Goal: Transaction & Acquisition: Purchase product/service

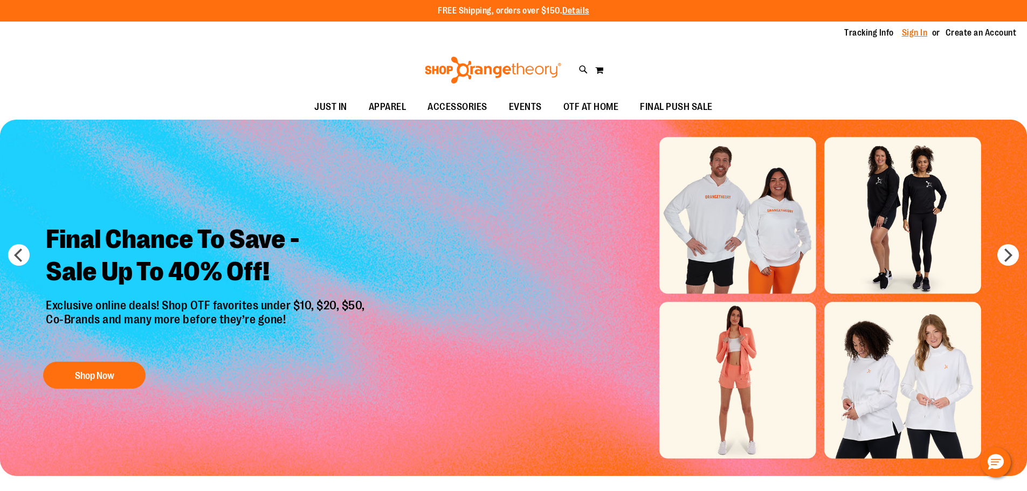
click at [905, 32] on link "Sign In" at bounding box center [915, 33] width 26 height 12
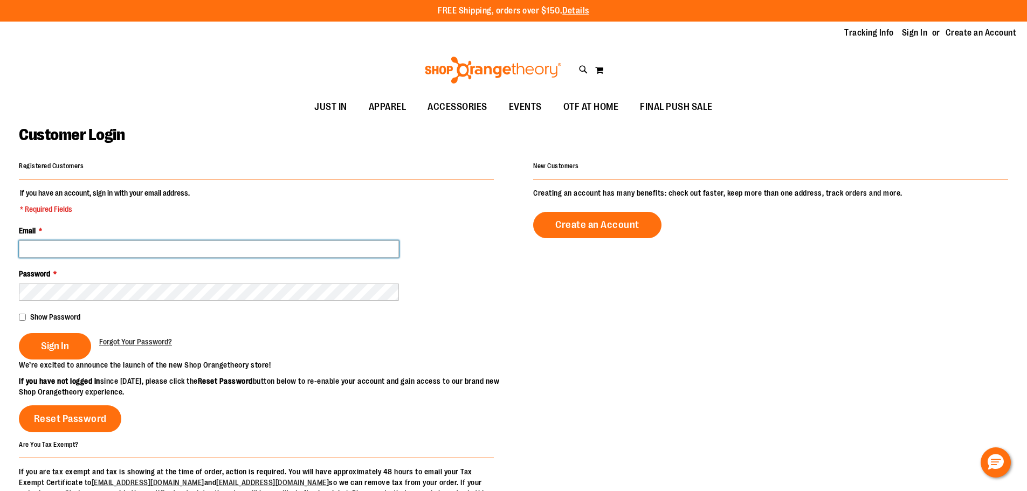
click at [117, 249] on input "Email *" at bounding box center [209, 248] width 380 height 17
type input "**********"
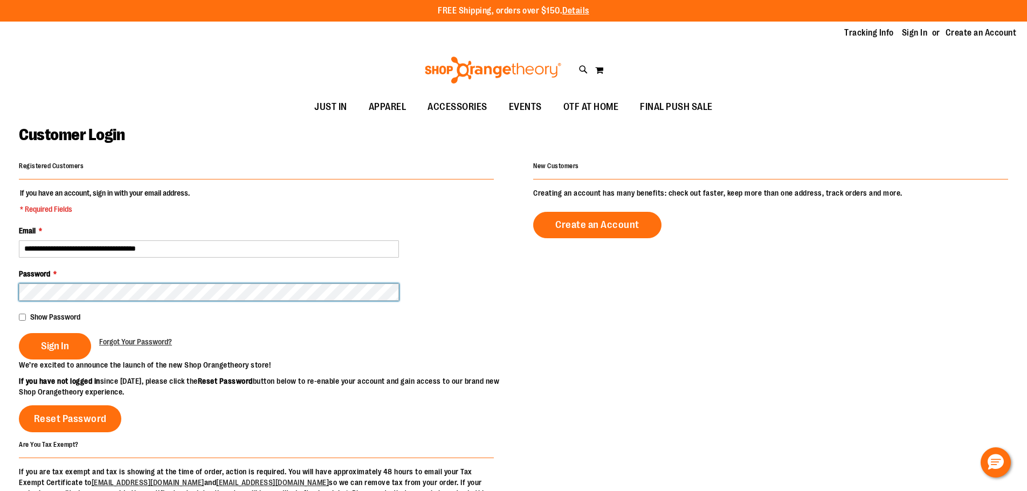
click at [19, 333] on button "Sign In" at bounding box center [55, 346] width 72 height 26
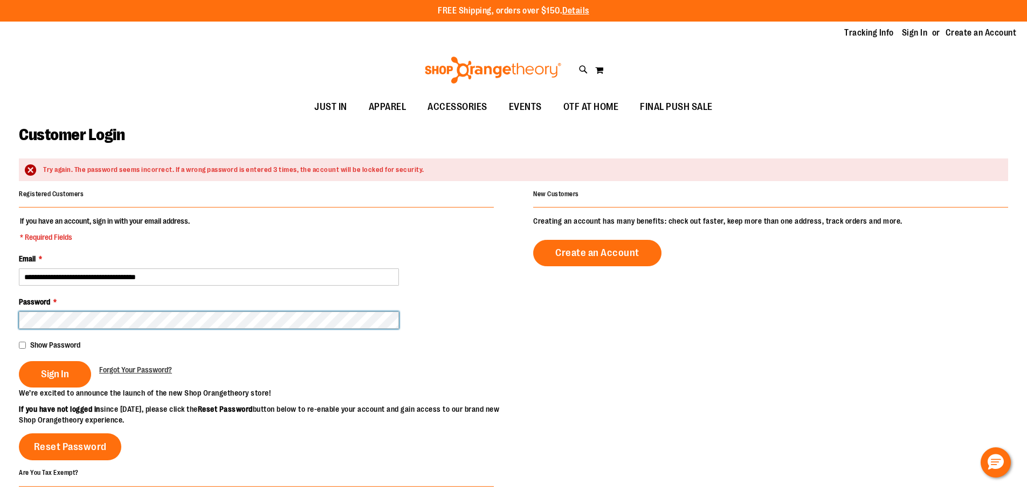
click at [19, 361] on button "Sign In" at bounding box center [55, 374] width 72 height 26
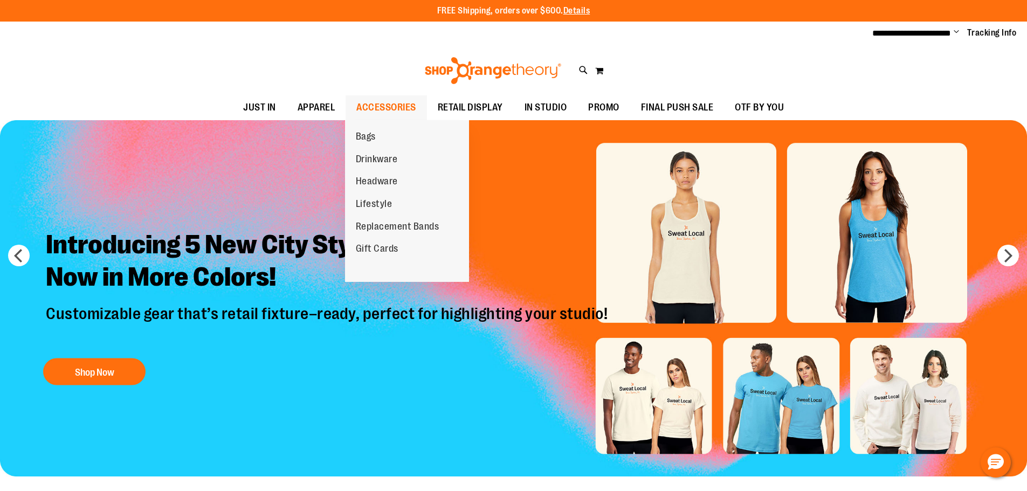
click at [381, 105] on span "ACCESSORIES" at bounding box center [386, 107] width 60 height 24
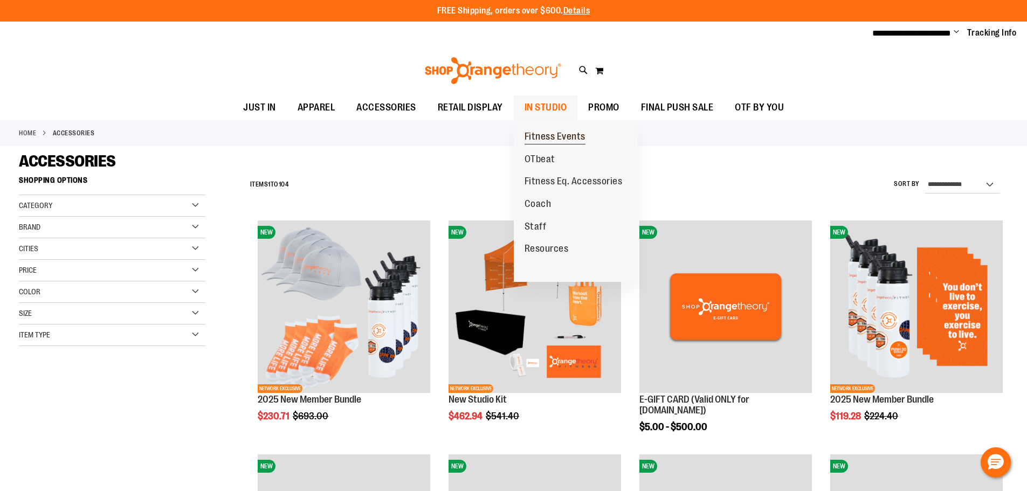
click at [561, 129] on link "Fitness Events" at bounding box center [555, 137] width 82 height 23
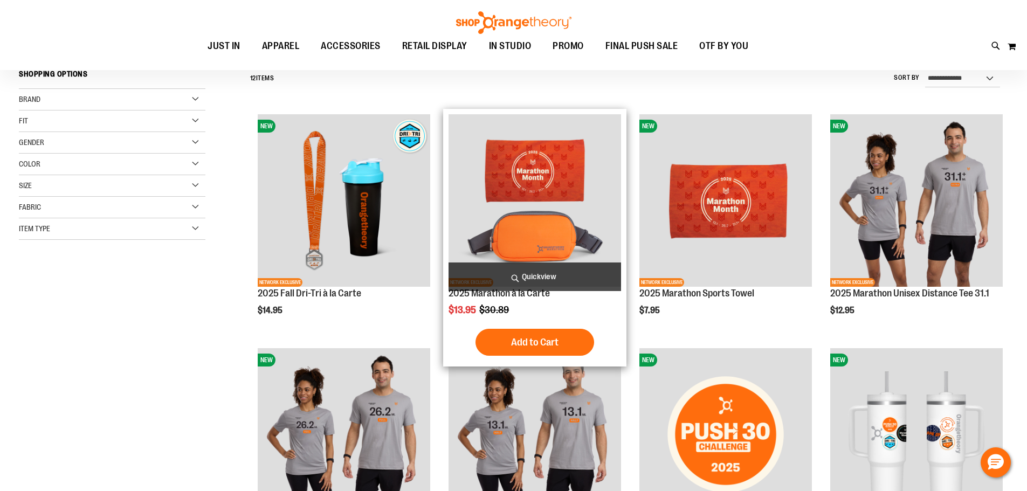
scroll to position [107, 0]
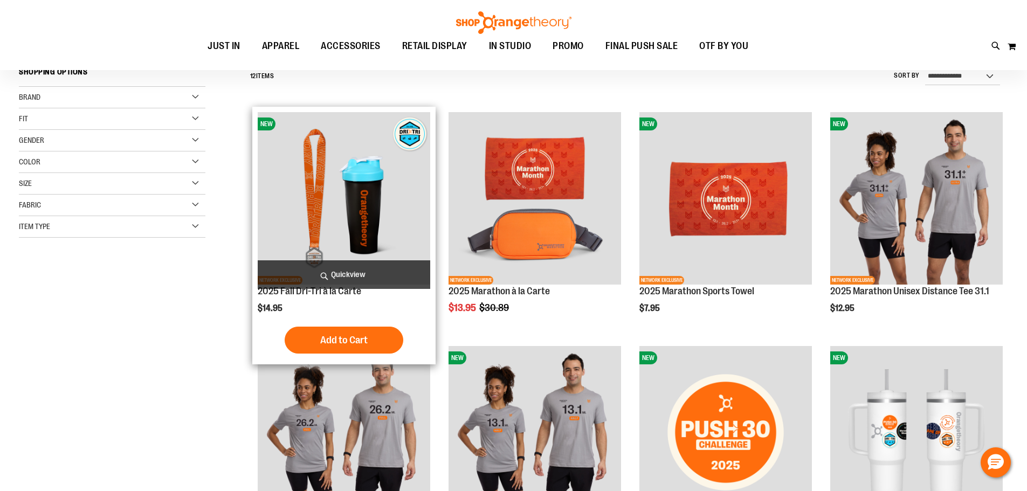
click at [370, 242] on img "product" at bounding box center [344, 198] width 173 height 173
click at [386, 234] on img "product" at bounding box center [344, 198] width 173 height 173
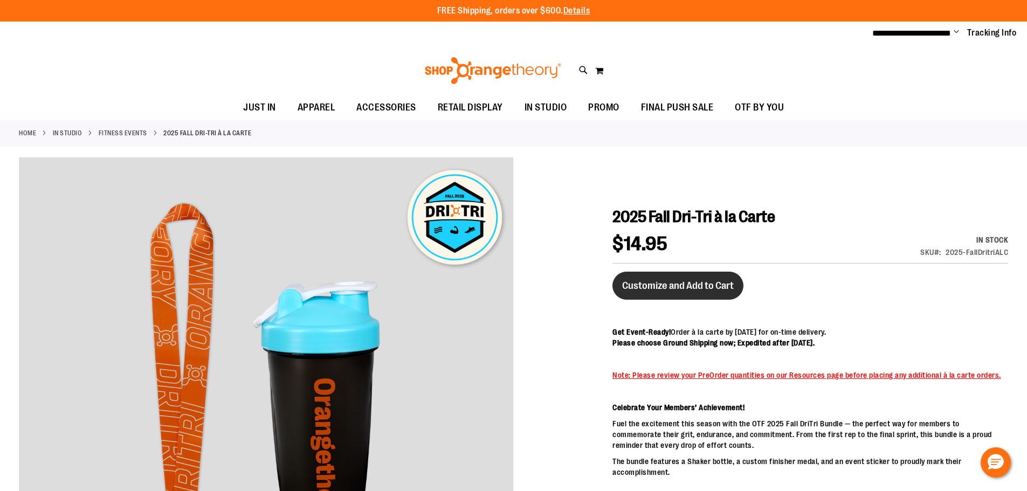
click at [699, 280] on span "Customize and Add to Cart" at bounding box center [678, 286] width 112 height 12
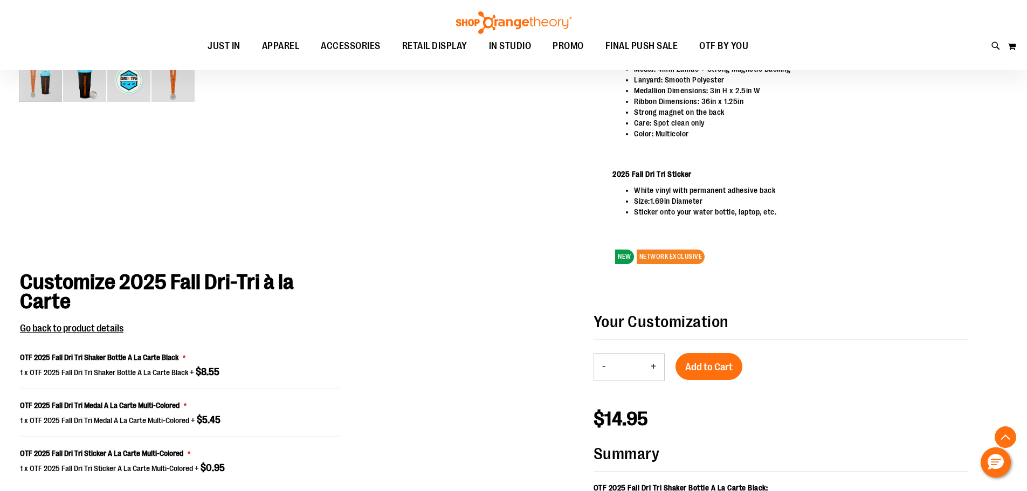
scroll to position [543, 0]
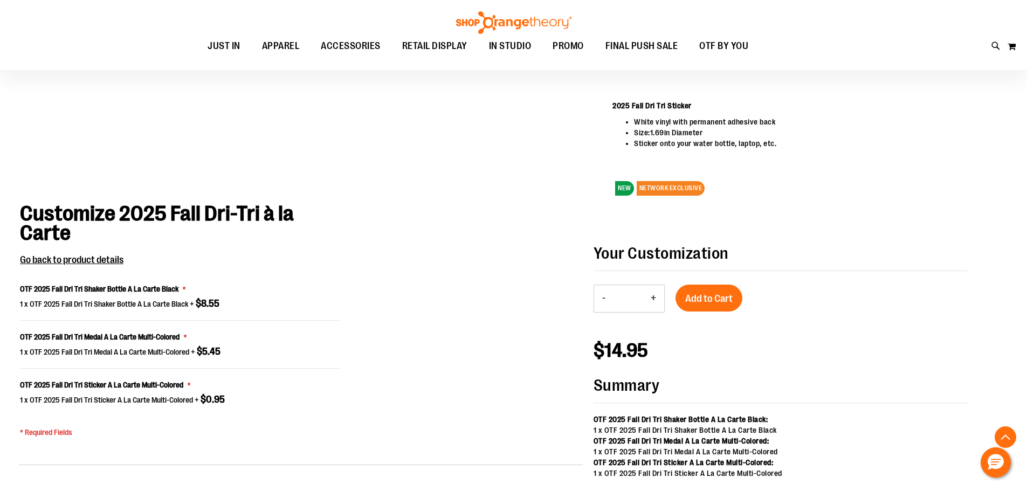
click at [665, 295] on div "- Qty * +" at bounding box center [635, 299] width 82 height 28
click at [658, 295] on button "+" at bounding box center [654, 298] width 22 height 27
click at [656, 295] on button "+" at bounding box center [654, 298] width 22 height 27
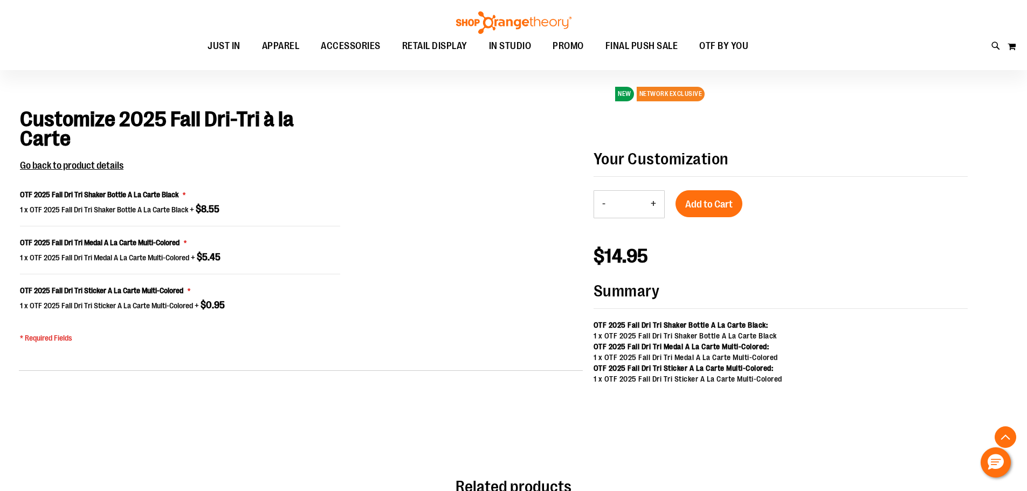
scroll to position [484, 0]
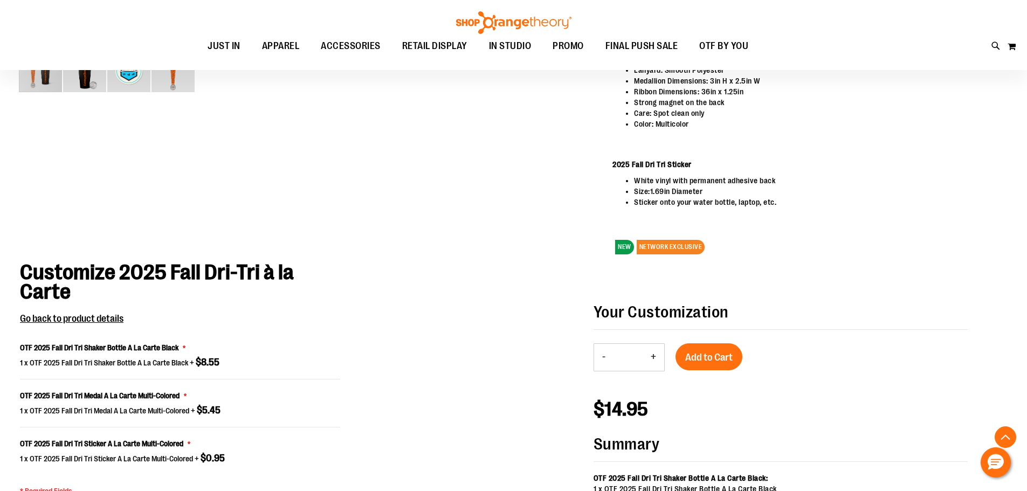
click at [656, 353] on button "+" at bounding box center [654, 357] width 22 height 27
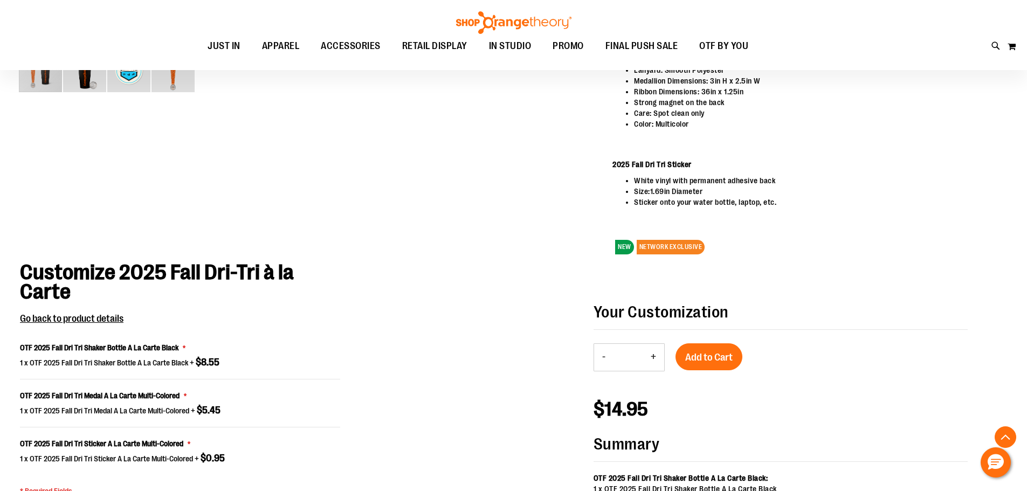
type input "*"
click at [703, 353] on span "Add to Cart" at bounding box center [708, 358] width 47 height 12
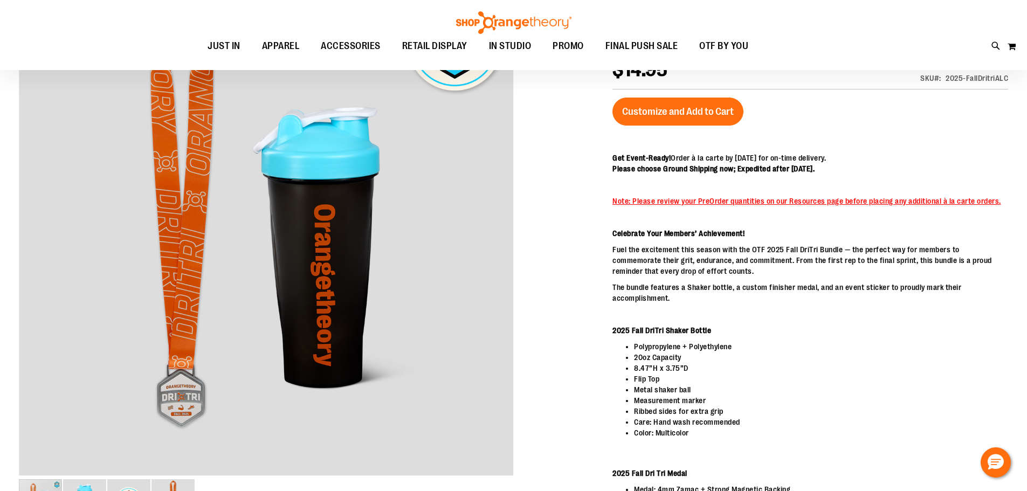
scroll to position [0, 0]
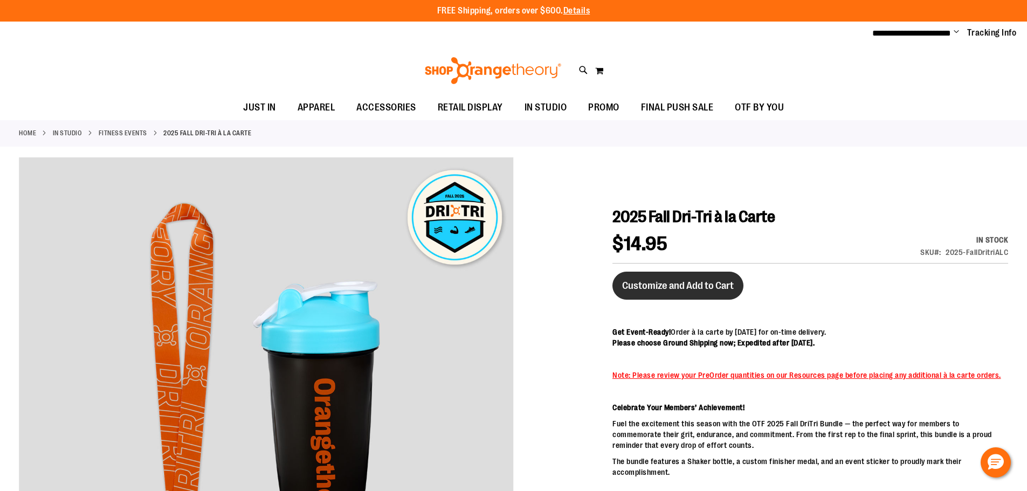
click at [647, 291] on span "Customize and Add to Cart" at bounding box center [678, 286] width 112 height 12
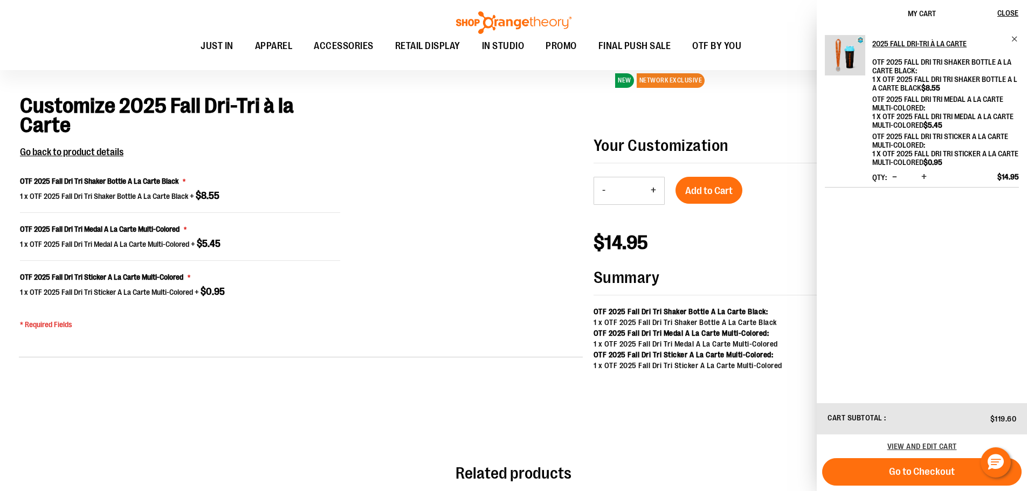
scroll to position [705, 0]
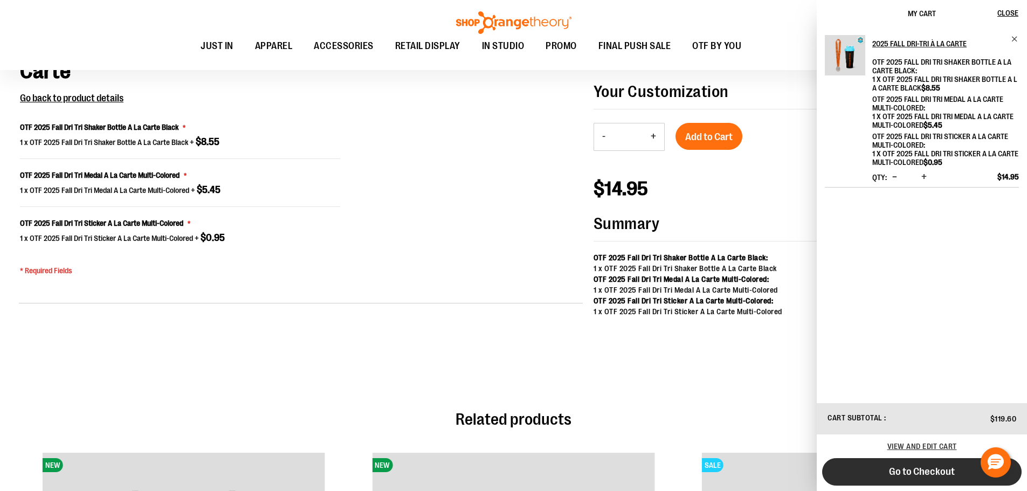
click at [965, 473] on button "Go to Checkout" at bounding box center [921, 471] width 199 height 27
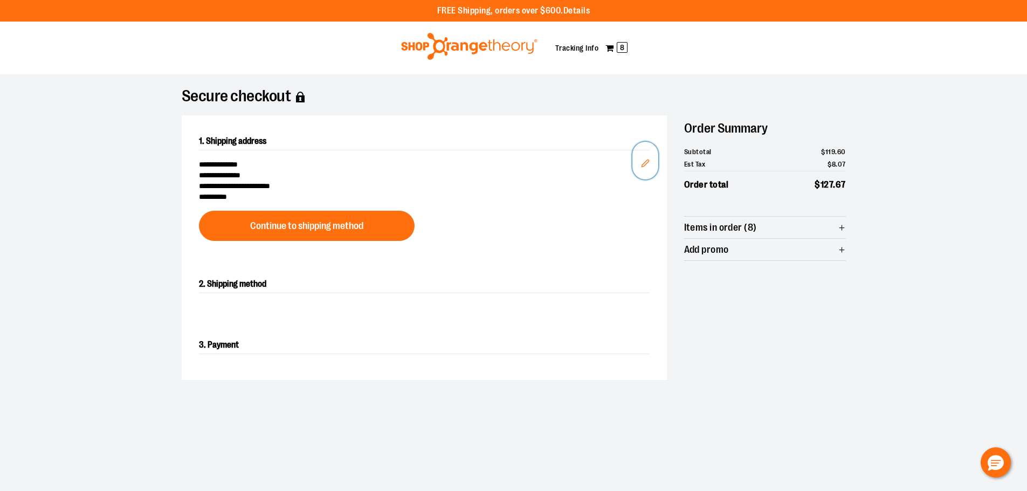
click at [646, 165] on icon "Edit" at bounding box center [645, 163] width 9 height 9
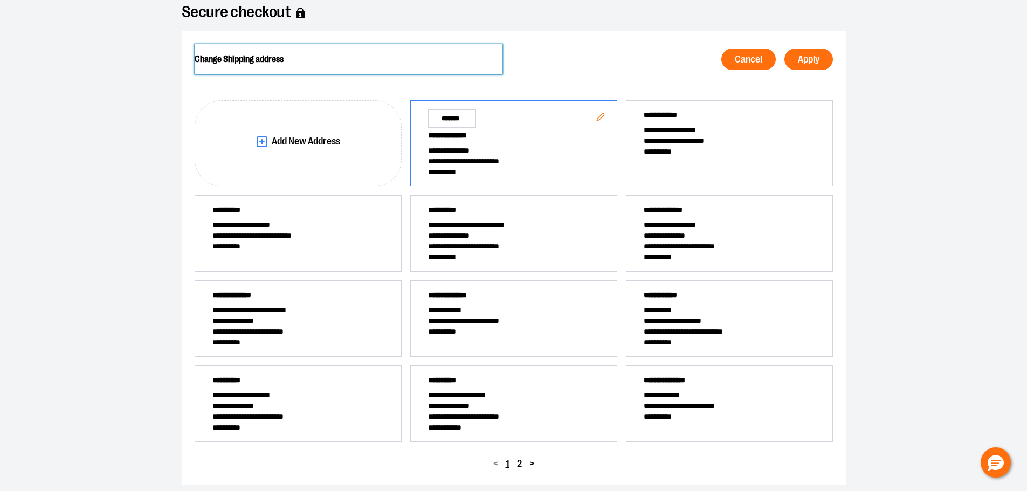
scroll to position [162, 0]
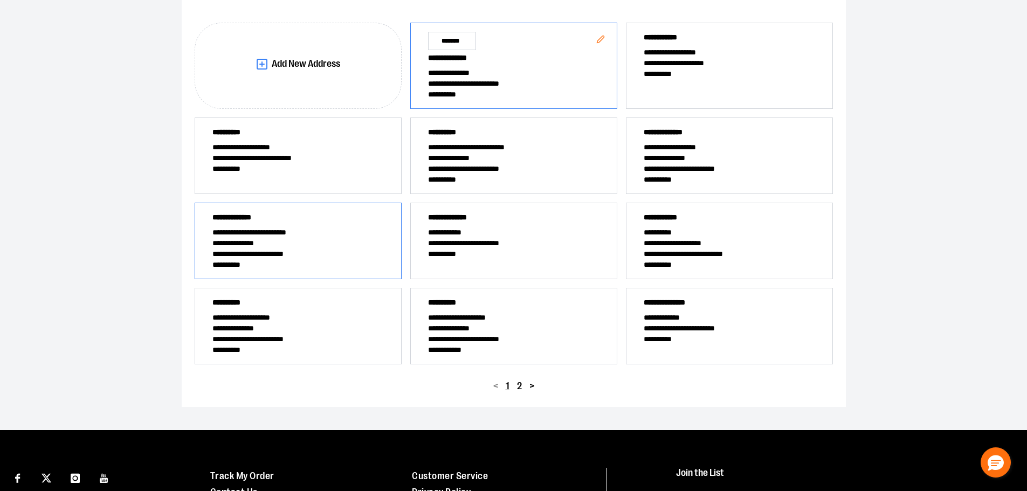
click at [352, 230] on span "**********" at bounding box center [297, 232] width 171 height 11
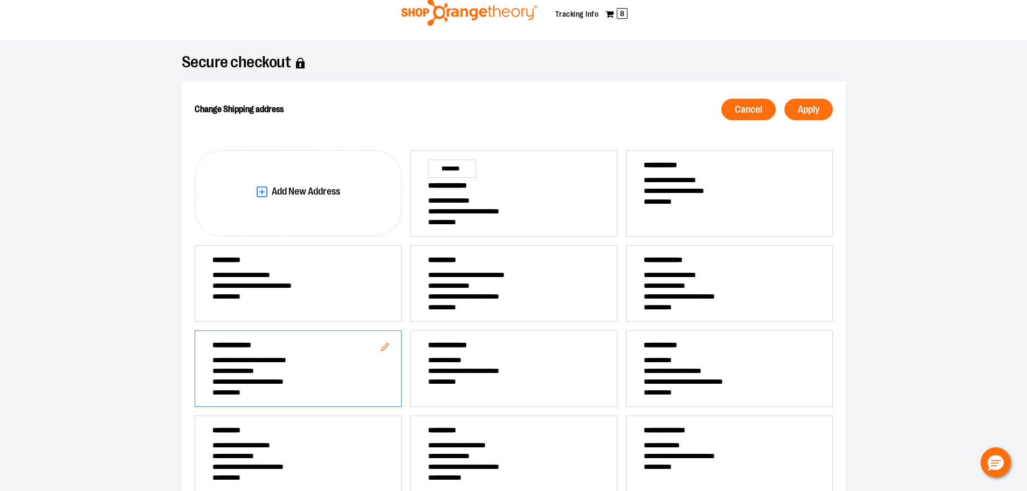
scroll to position [0, 0]
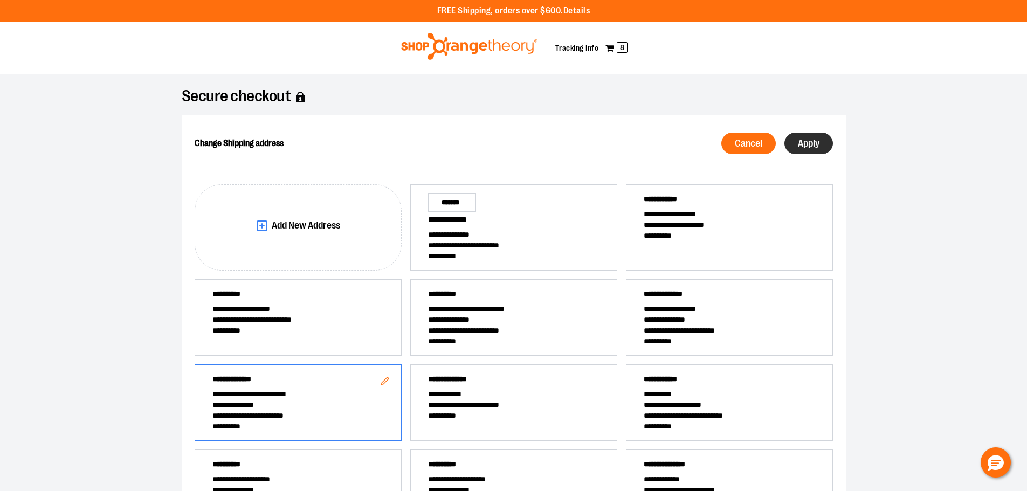
click at [813, 140] on span "Apply" at bounding box center [809, 144] width 22 height 10
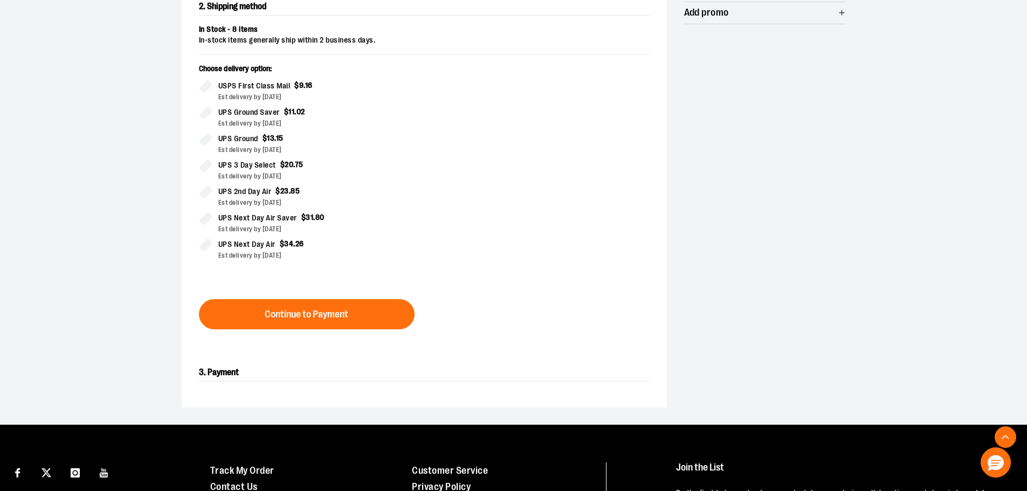
scroll to position [270, 0]
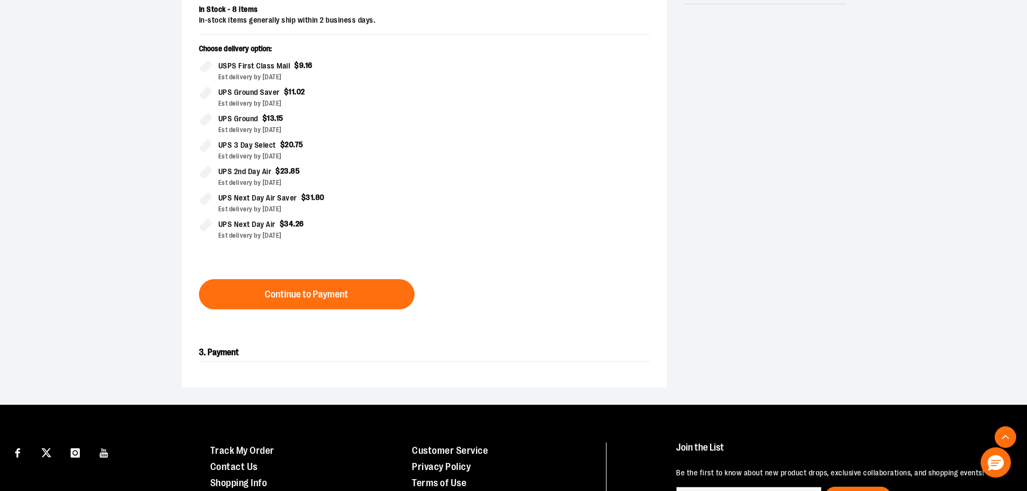
click at [301, 102] on div "Est delivery by [DATE]" at bounding box center [316, 104] width 197 height 10
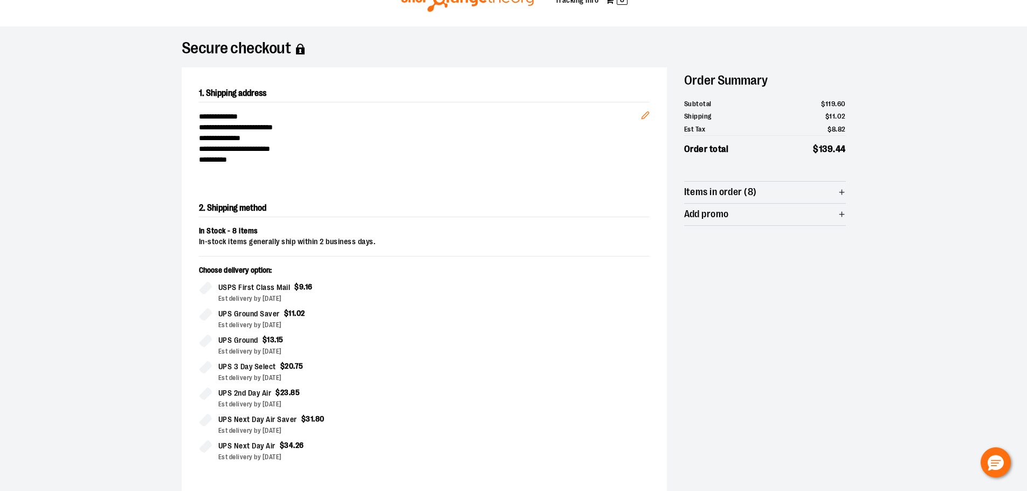
scroll to position [108, 0]
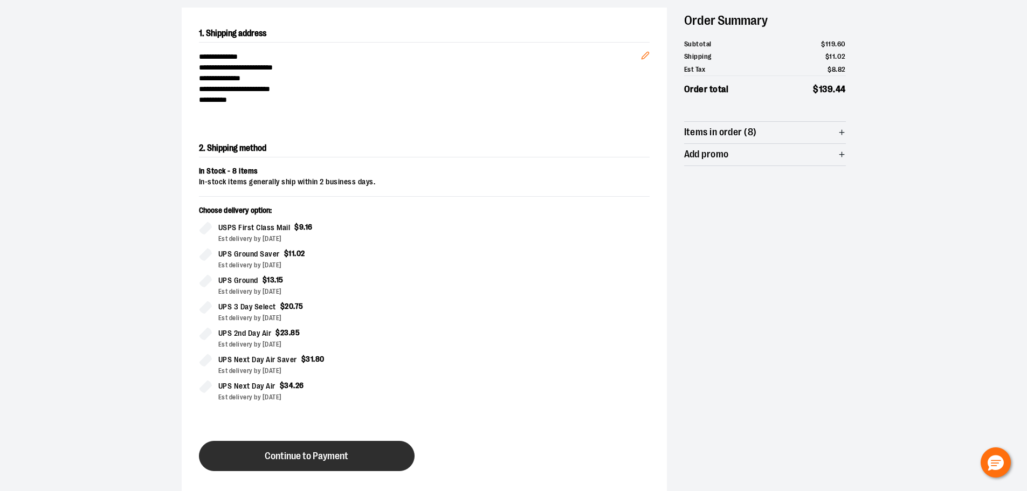
click at [359, 451] on button "Continue to Payment" at bounding box center [307, 456] width 216 height 30
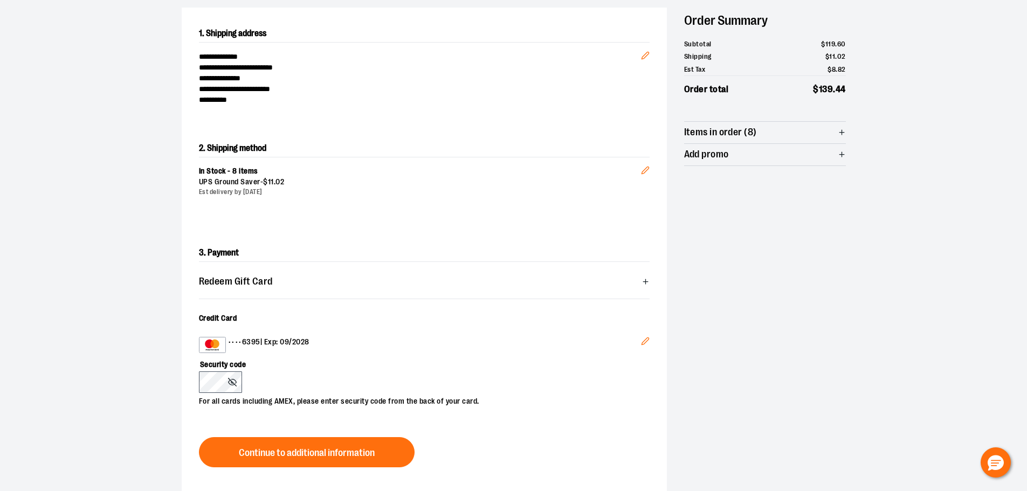
click at [643, 346] on button "Edit" at bounding box center [645, 342] width 26 height 29
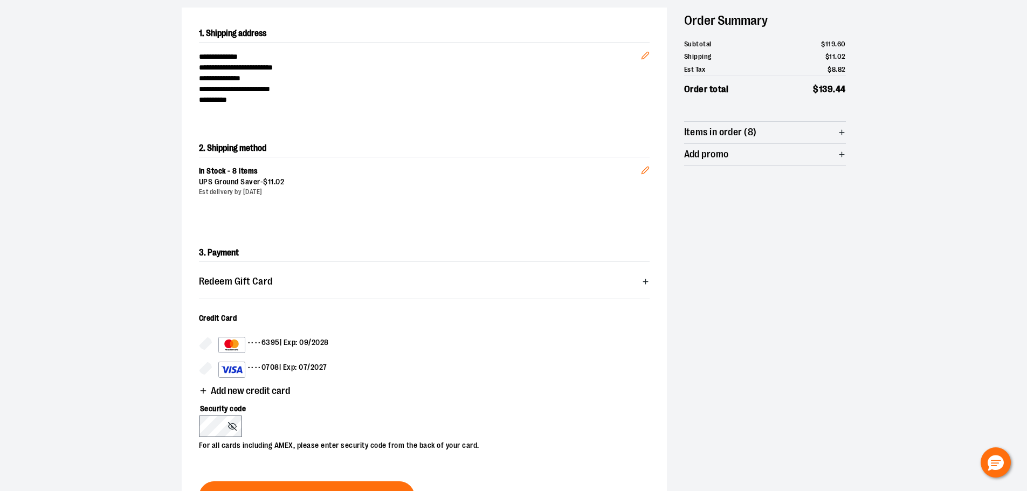
click at [198, 368] on div "3. Payment Redeem Gift Card Card number * Pin number * Apply gift card Cancel C…" at bounding box center [424, 378] width 485 height 302
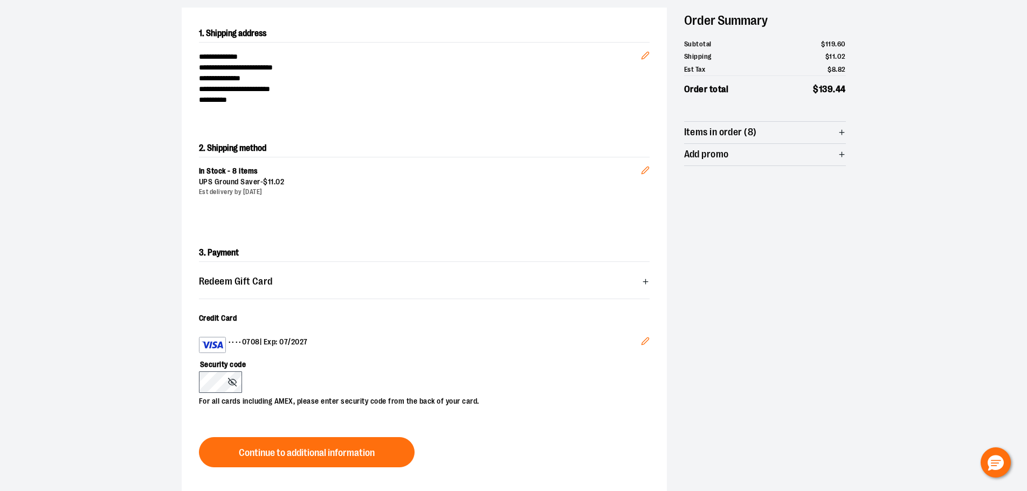
click at [223, 397] on p "For all cards including AMEX, please enter security code from the back of your …" at bounding box center [419, 400] width 440 height 14
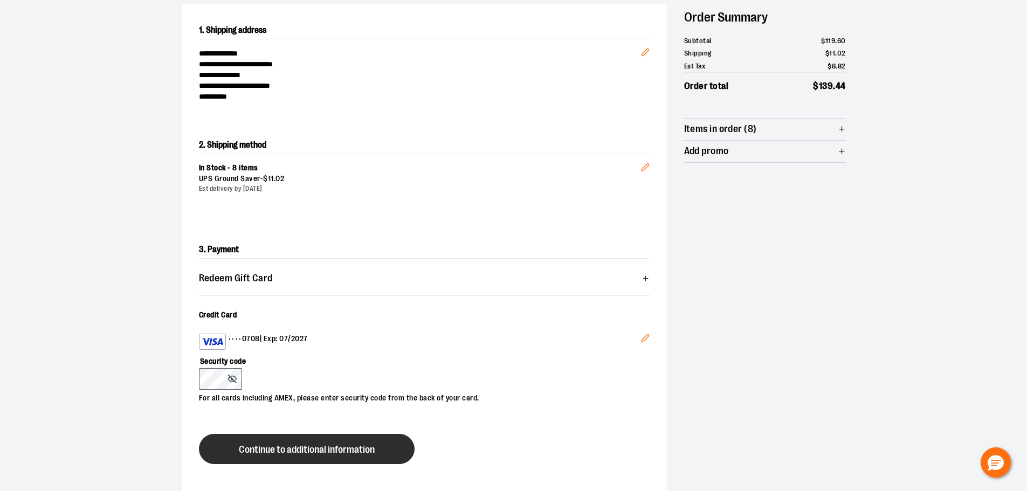
click at [377, 451] on button "Continue to additional information" at bounding box center [307, 449] width 216 height 30
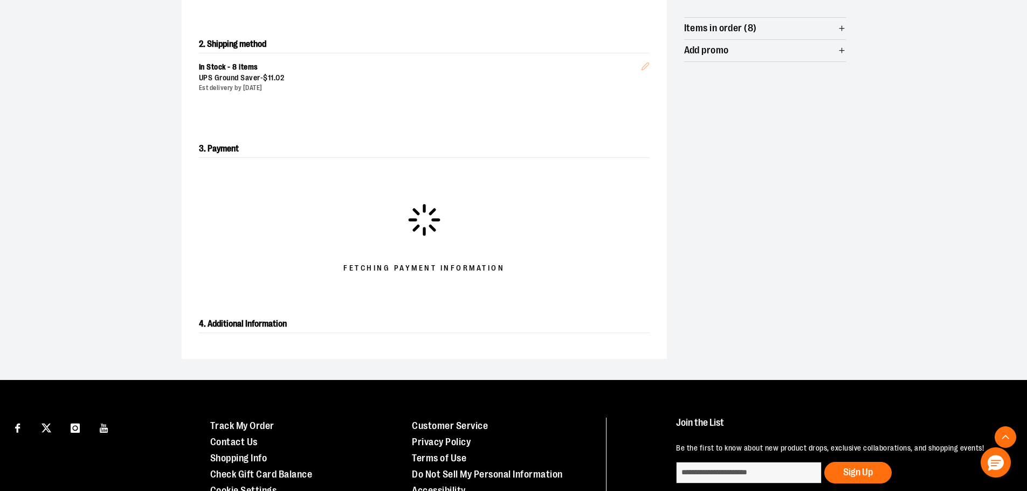
scroll to position [216, 0]
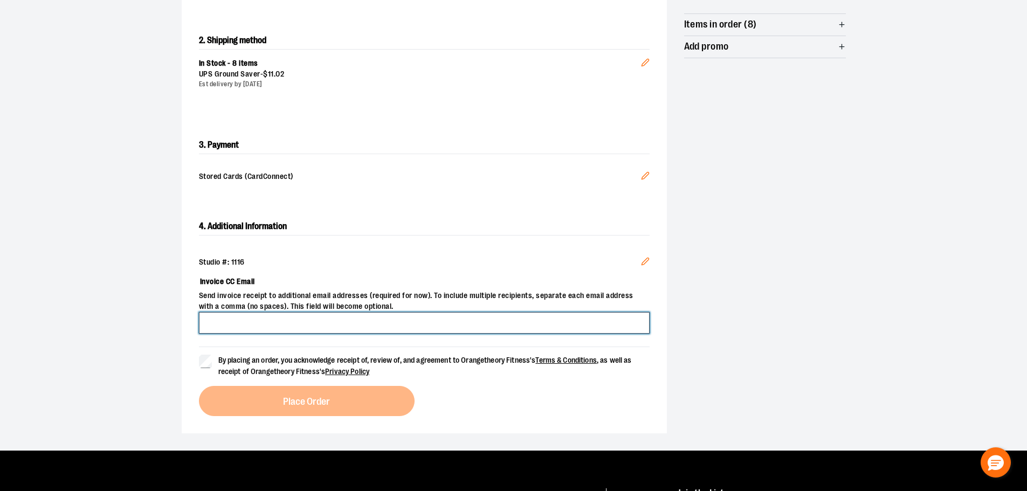
click at [457, 323] on input "Invoice CC Email" at bounding box center [424, 323] width 451 height 22
type input "**********"
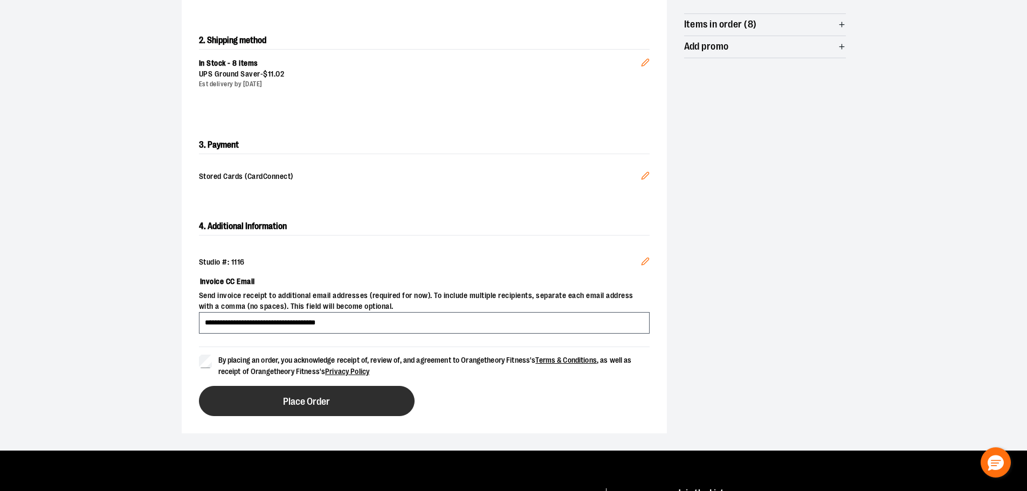
click at [252, 399] on button "Place Order" at bounding box center [307, 401] width 216 height 30
